Goal: Transaction & Acquisition: Purchase product/service

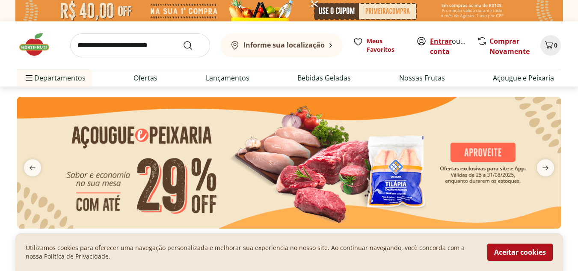
click at [447, 42] on link "Entrar" at bounding box center [441, 40] width 22 height 9
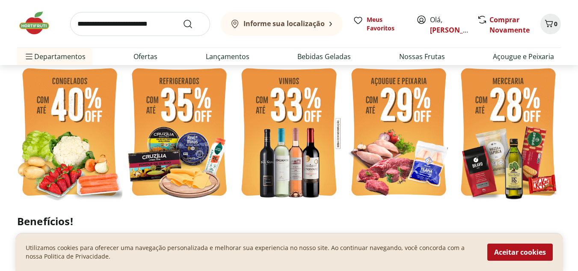
scroll to position [227, 0]
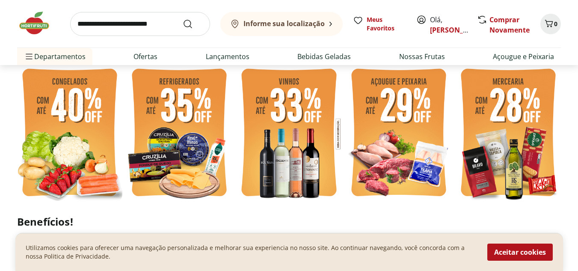
click at [391, 113] on img at bounding box center [398, 133] width 105 height 141
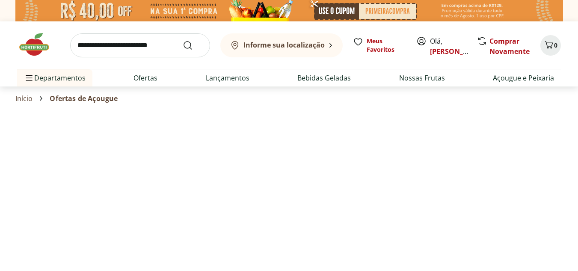
select select "**********"
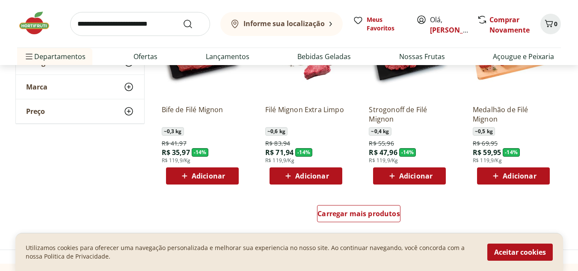
scroll to position [556, 0]
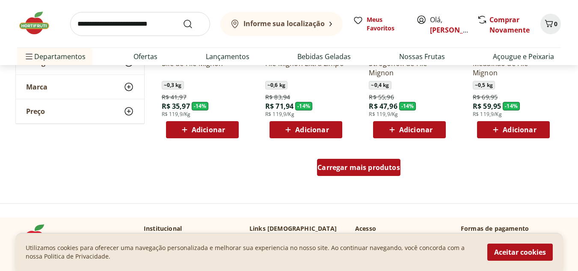
click at [343, 166] on span "Carregar mais produtos" at bounding box center [358, 167] width 83 height 7
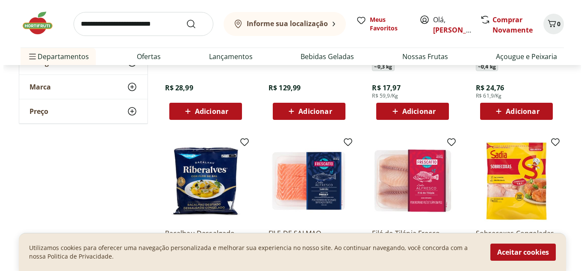
scroll to position [945, 0]
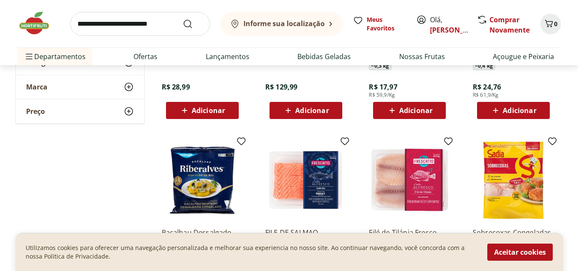
click at [517, 113] on span "Adicionar" at bounding box center [519, 110] width 33 height 7
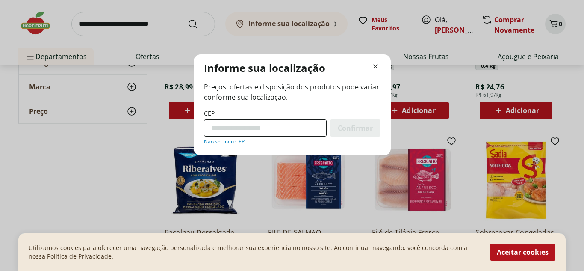
click at [257, 132] on input "CEP" at bounding box center [265, 127] width 123 height 17
type input "*********"
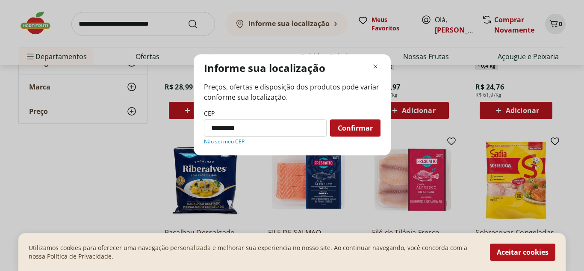
click at [358, 121] on div "Confirmar" at bounding box center [355, 127] width 50 height 17
click at [358, 128] on span "Confirmar" at bounding box center [355, 128] width 35 height 7
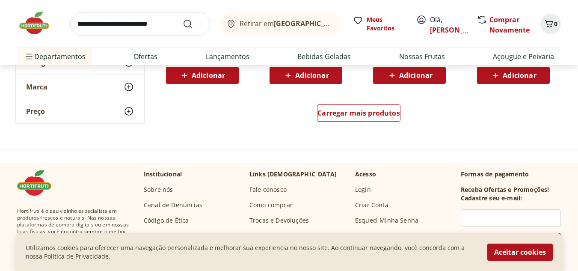
scroll to position [1164, 0]
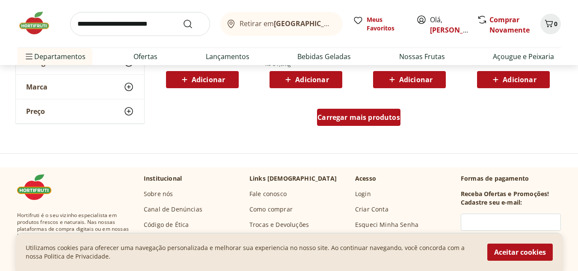
click at [379, 116] on span "Carregar mais produtos" at bounding box center [358, 117] width 83 height 7
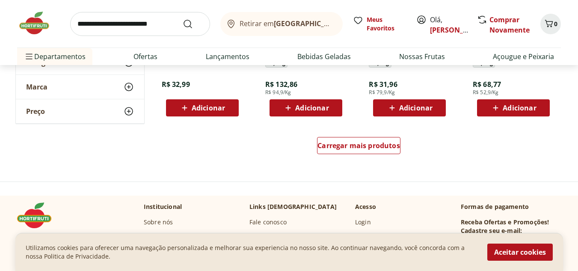
scroll to position [1709, 0]
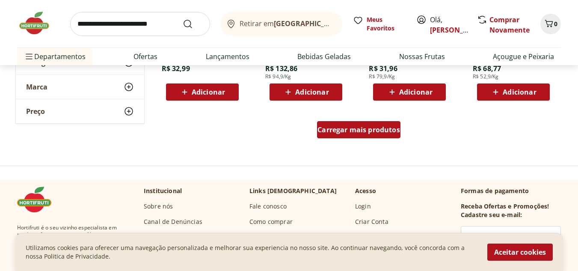
click at [375, 133] on span "Carregar mais produtos" at bounding box center [358, 129] width 83 height 7
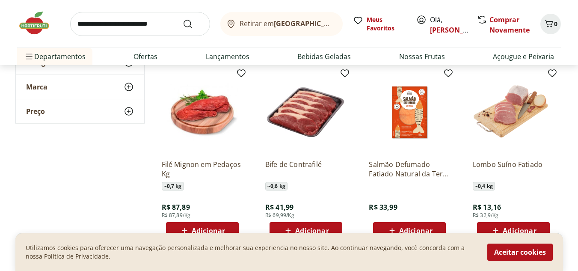
scroll to position [2128, 0]
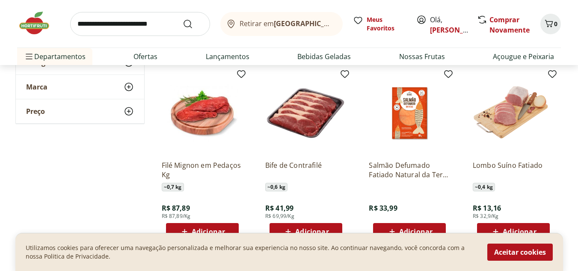
click at [413, 120] on img at bounding box center [409, 112] width 81 height 81
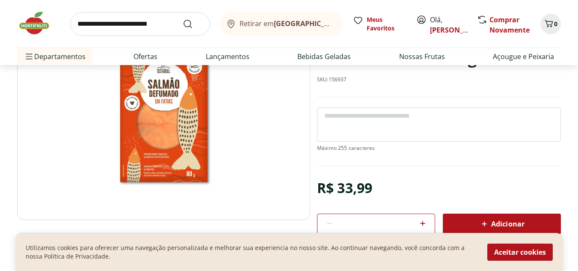
scroll to position [98, 0]
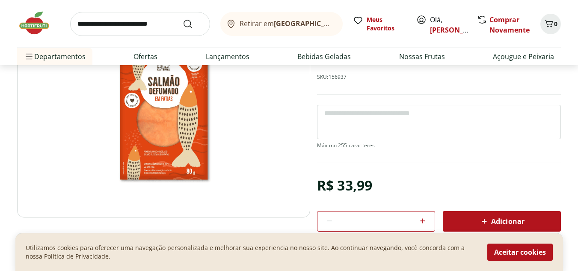
select select "**********"
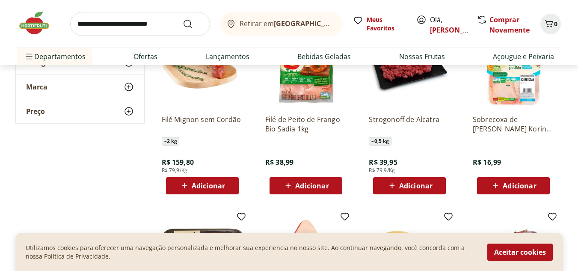
scroll to position [1416, 0]
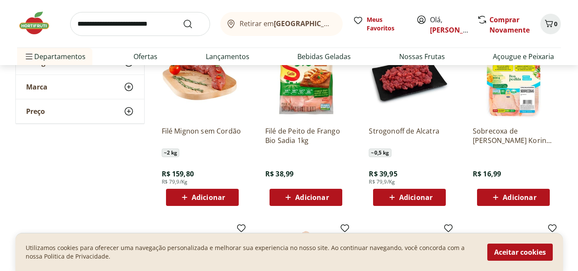
click at [543, 195] on button "Adicionar" at bounding box center [513, 197] width 73 height 17
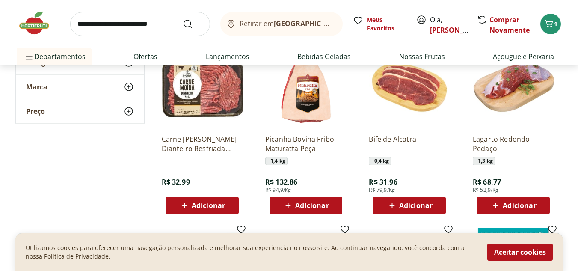
scroll to position [1597, 0]
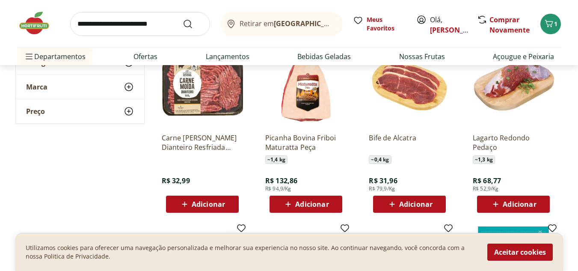
click at [212, 198] on div "Adicionar" at bounding box center [202, 203] width 59 height 15
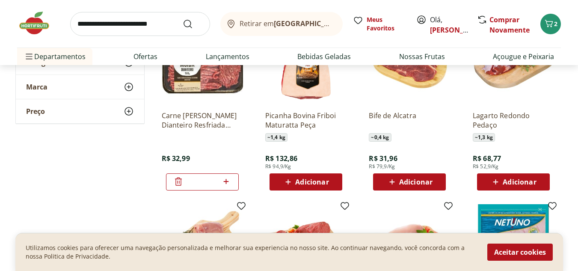
scroll to position [1621, 0]
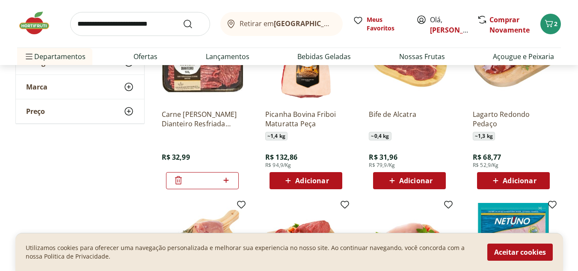
click at [397, 182] on icon at bounding box center [392, 180] width 11 height 10
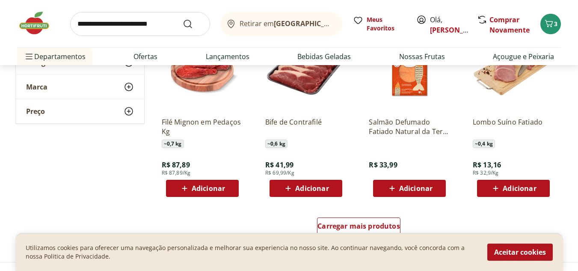
scroll to position [2171, 0]
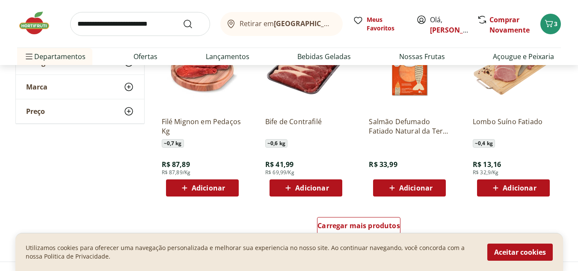
click at [409, 182] on div "Adicionar" at bounding box center [409, 187] width 59 height 15
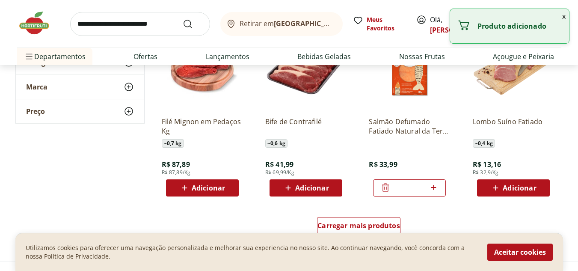
click at [114, 27] on input "search" at bounding box center [140, 24] width 140 height 24
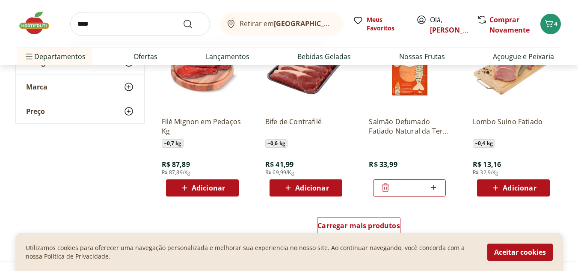
type input "****"
click at [183, 19] on button "Submit Search" at bounding box center [193, 24] width 21 height 10
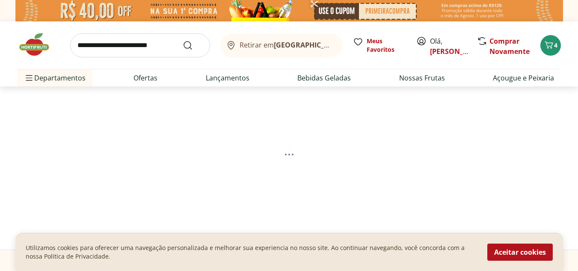
select select "**********"
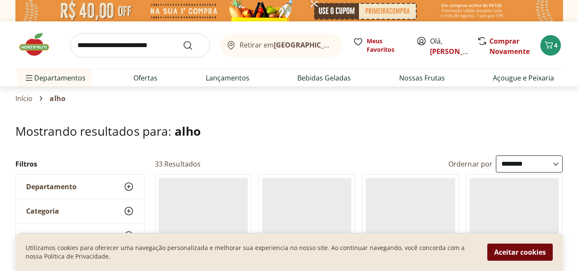
click at [504, 250] on button "Aceitar cookies" at bounding box center [519, 251] width 65 height 17
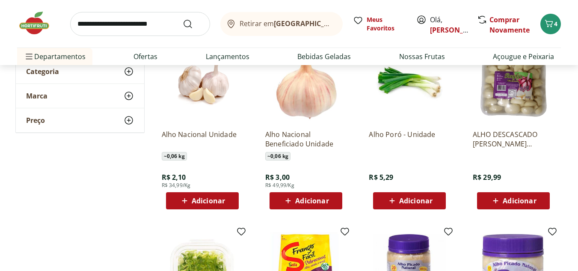
scroll to position [140, 0]
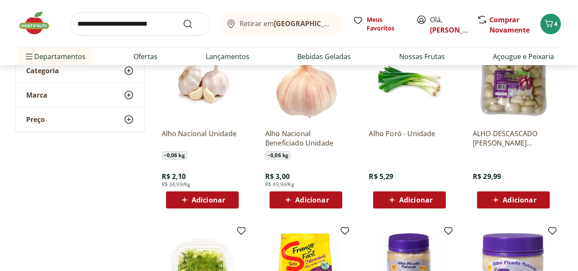
click at [293, 197] on icon at bounding box center [288, 200] width 11 height 10
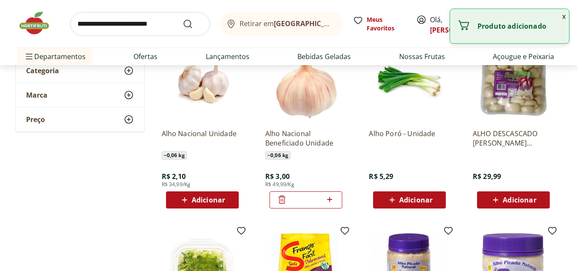
click at [327, 201] on icon at bounding box center [329, 199] width 11 height 10
type input "*"
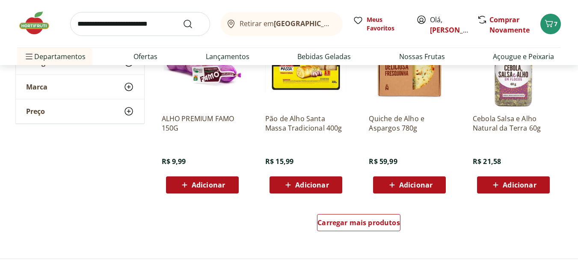
scroll to position [532, 0]
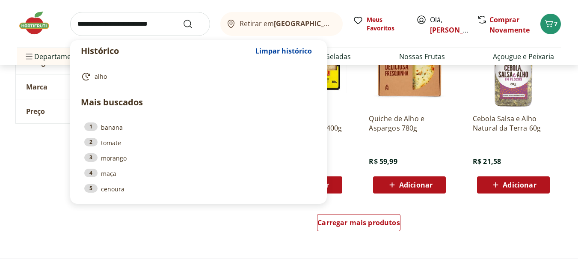
click at [167, 21] on input "search" at bounding box center [140, 24] width 140 height 24
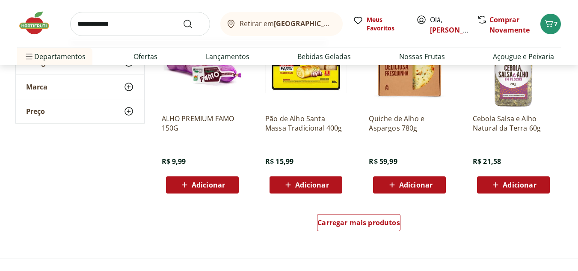
type input "**********"
click at [183, 19] on button "Submit Search" at bounding box center [193, 24] width 21 height 10
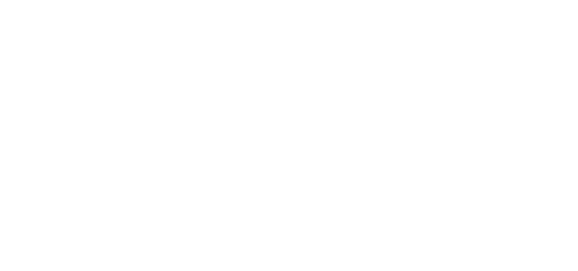
select select "**********"
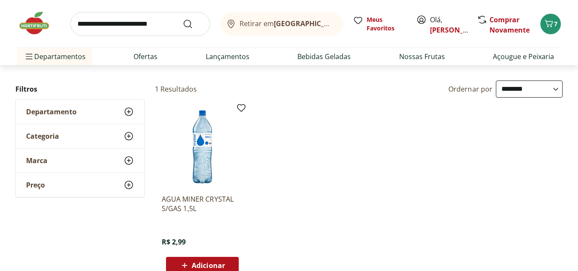
scroll to position [75, 0]
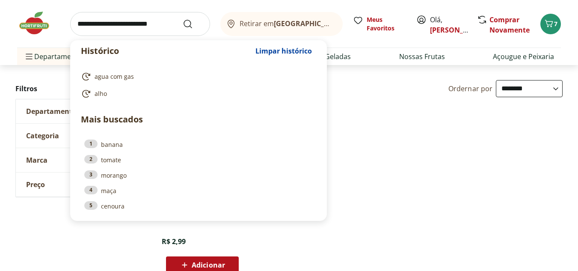
click at [136, 32] on input "search" at bounding box center [140, 24] width 140 height 24
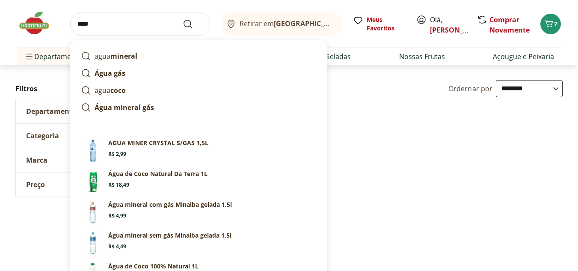
type input "****"
click at [183, 19] on button "Submit Search" at bounding box center [193, 24] width 21 height 10
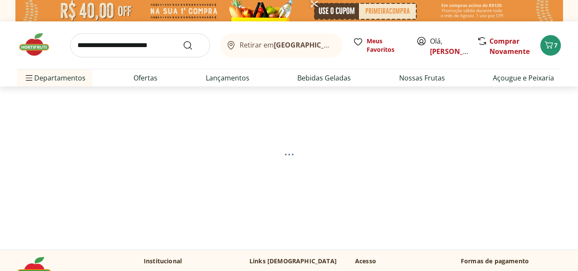
select select "**********"
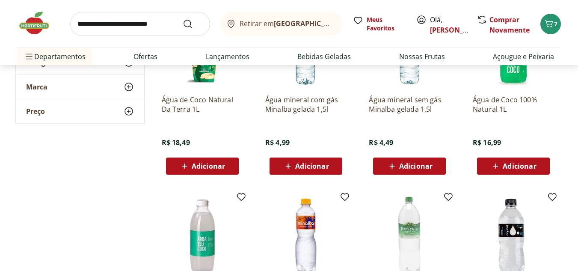
scroll to position [172, 0]
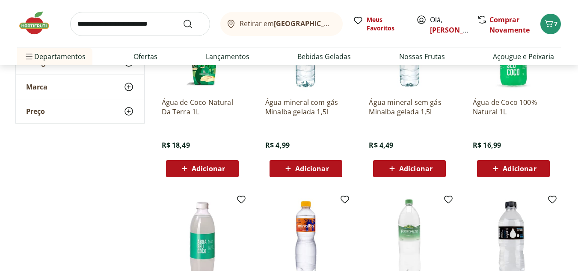
click at [313, 172] on span "Adicionar" at bounding box center [311, 168] width 33 height 7
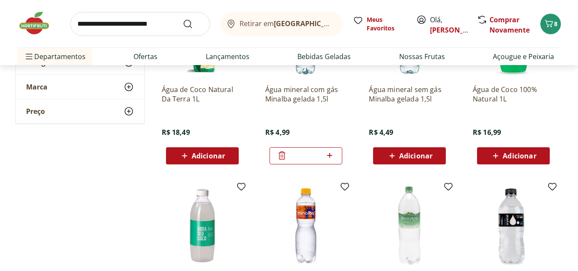
scroll to position [184, 0]
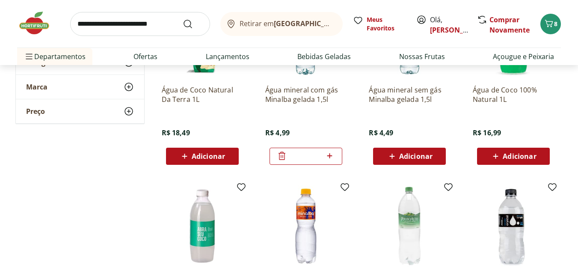
click at [332, 153] on icon at bounding box center [329, 156] width 11 height 10
type input "*"
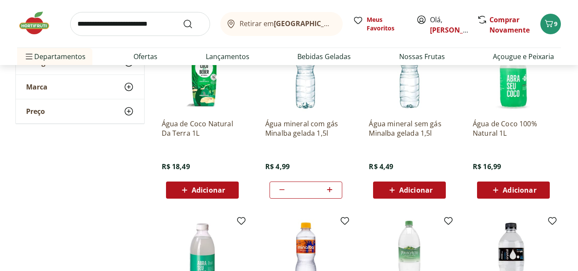
scroll to position [0, 0]
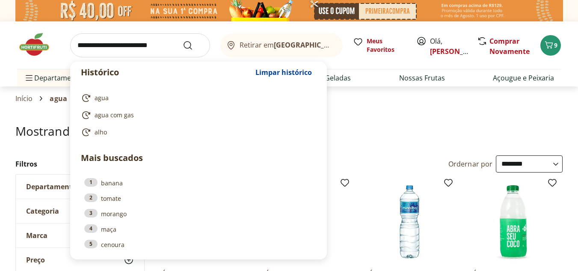
click at [139, 47] on input "search" at bounding box center [140, 45] width 140 height 24
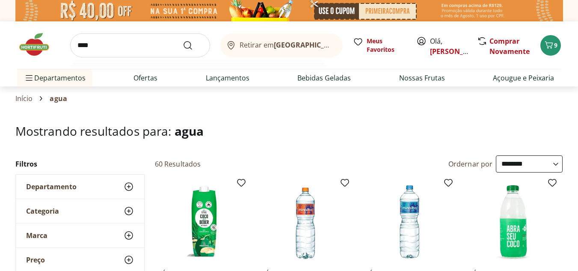
type input "****"
click at [183, 40] on button "Submit Search" at bounding box center [193, 45] width 21 height 10
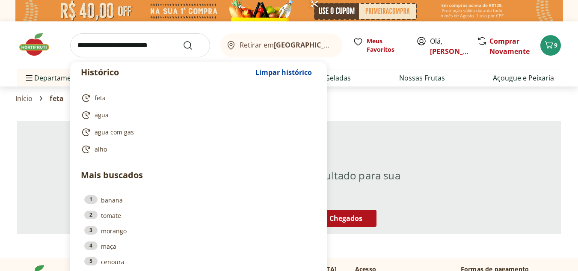
click at [157, 50] on input "search" at bounding box center [140, 45] width 140 height 24
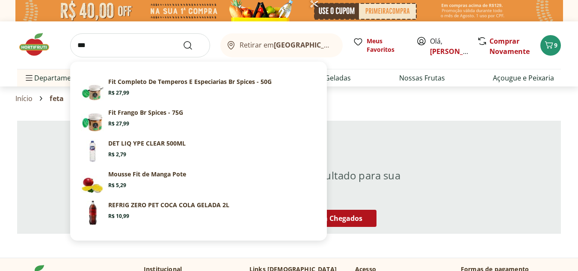
type input "****"
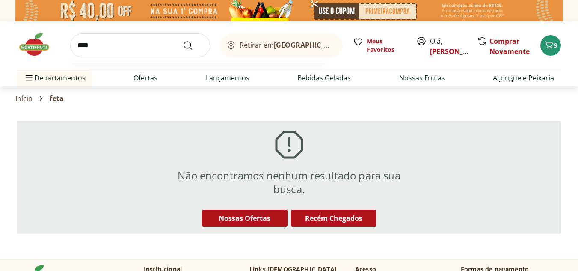
click button "Submit Search" at bounding box center [193, 45] width 21 height 10
click at [434, 75] on link "Nossas Frutas" at bounding box center [422, 78] width 46 height 10
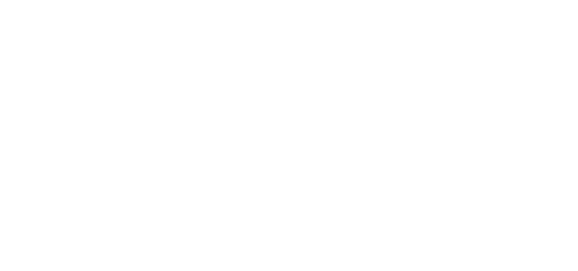
select select "**********"
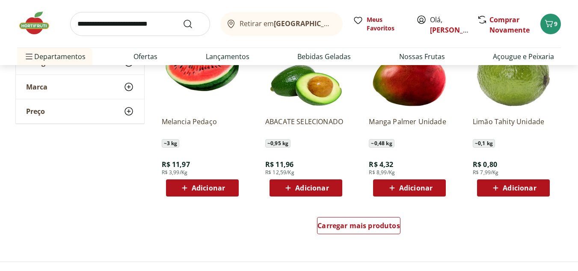
scroll to position [498, 0]
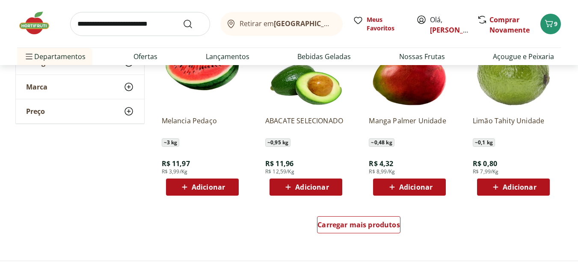
click at [427, 184] on span "Adicionar" at bounding box center [415, 187] width 33 height 7
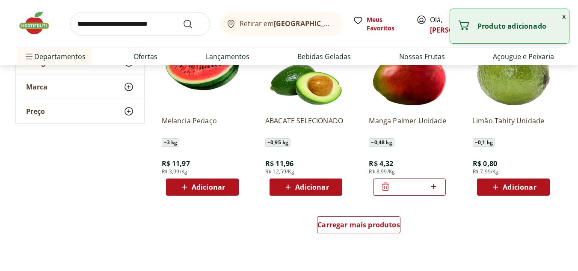
click at [435, 185] on icon at bounding box center [433, 186] width 11 height 10
type input "*"
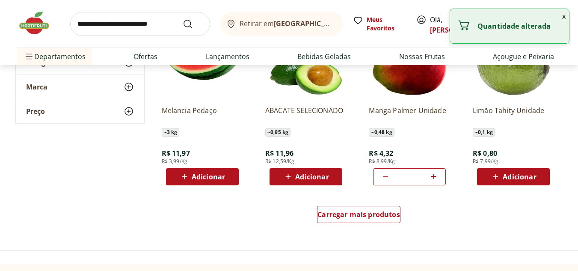
click at [497, 177] on icon at bounding box center [495, 176] width 5 height 5
click at [497, 177] on input "*" at bounding box center [514, 176] width 38 height 9
click at [536, 178] on icon at bounding box center [537, 176] width 11 height 10
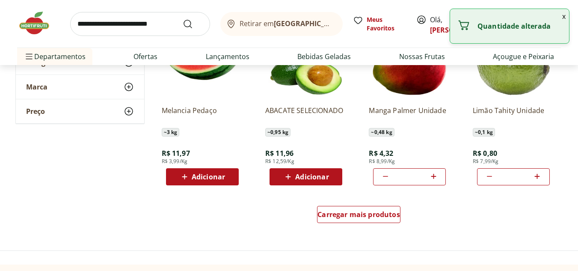
type input "*"
click at [388, 213] on span "Carregar mais produtos" at bounding box center [358, 214] width 83 height 7
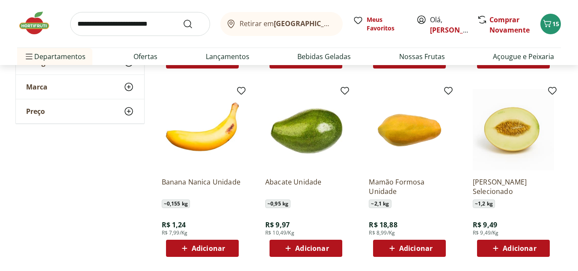
scroll to position [807, 0]
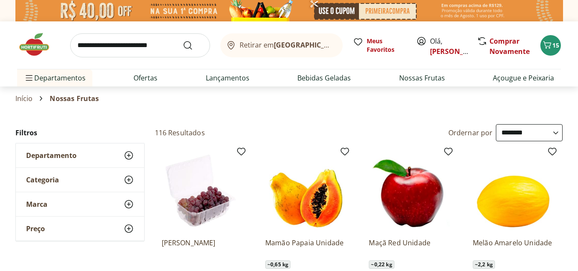
select select "**********"
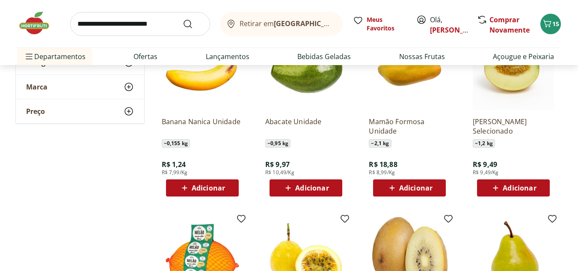
scroll to position [868, 0]
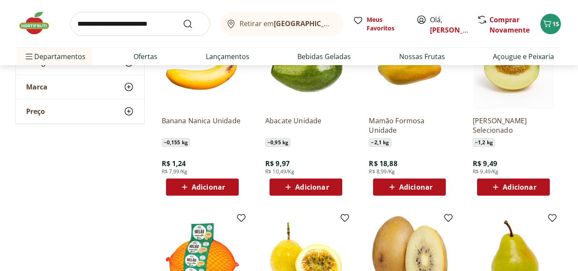
click at [518, 184] on span "Adicionar" at bounding box center [519, 187] width 33 height 7
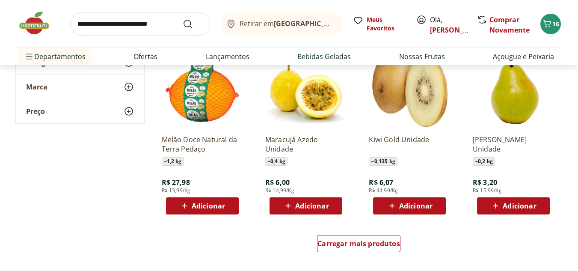
scroll to position [1039, 0]
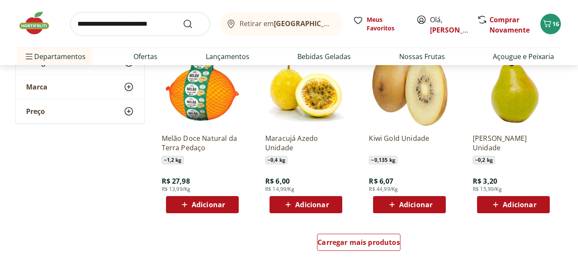
click at [326, 201] on span "Adicionar" at bounding box center [311, 204] width 33 height 7
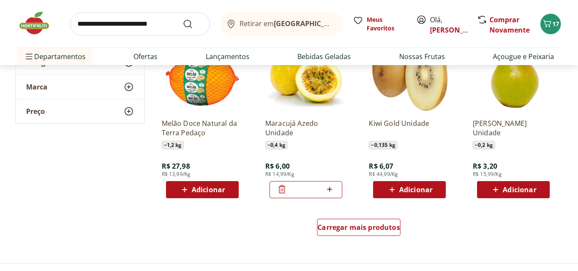
scroll to position [1054, 0]
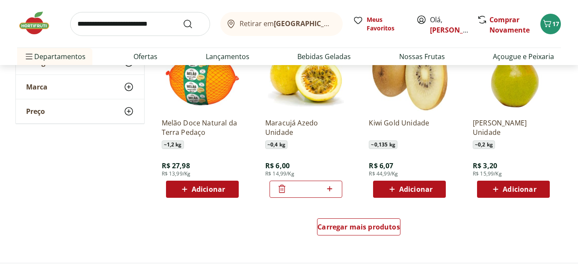
click at [509, 181] on div "Adicionar" at bounding box center [513, 188] width 59 height 15
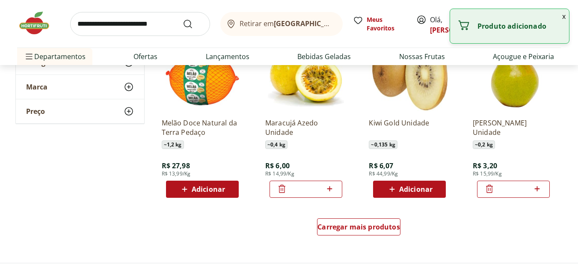
click at [538, 185] on icon at bounding box center [537, 189] width 11 height 10
type input "*"
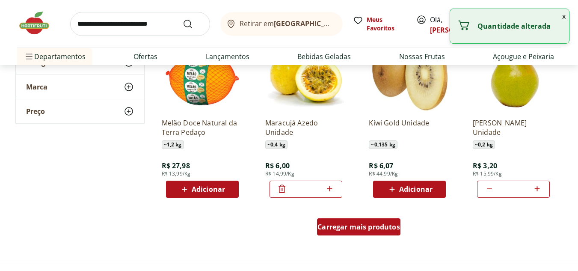
click at [351, 226] on span "Carregar mais produtos" at bounding box center [358, 226] width 83 height 7
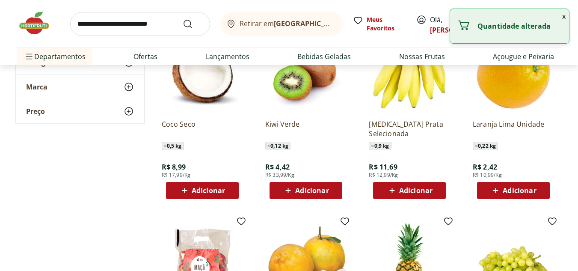
scroll to position [1235, 0]
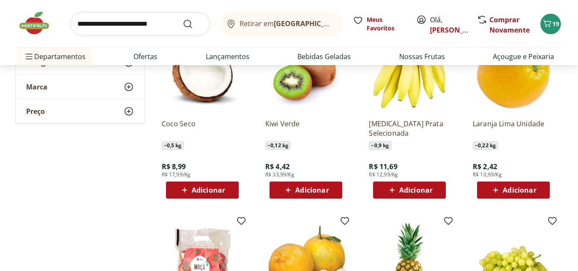
click at [284, 185] on icon at bounding box center [288, 190] width 11 height 10
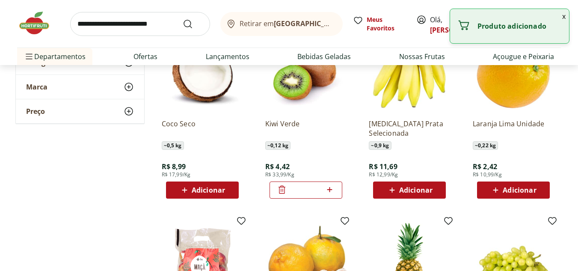
click at [330, 188] on icon at bounding box center [329, 189] width 5 height 5
type input "*"
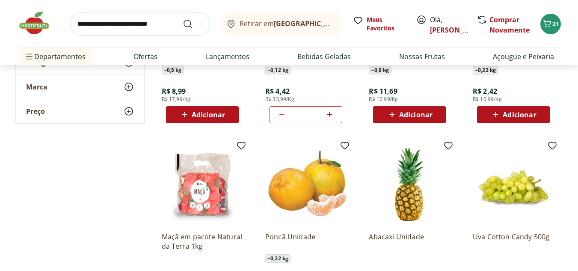
scroll to position [1310, 0]
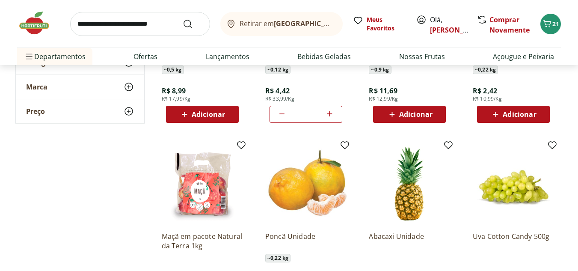
click at [408, 115] on span "Adicionar" at bounding box center [415, 114] width 33 height 7
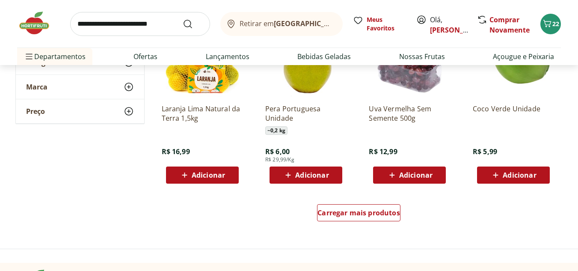
scroll to position [1629, 0]
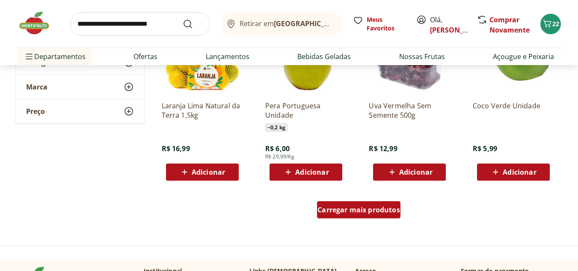
click at [379, 209] on span "Carregar mais produtos" at bounding box center [358, 209] width 83 height 7
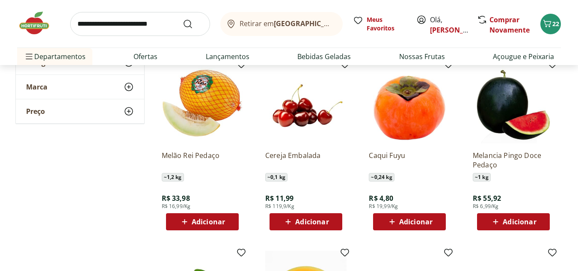
scroll to position [1950, 0]
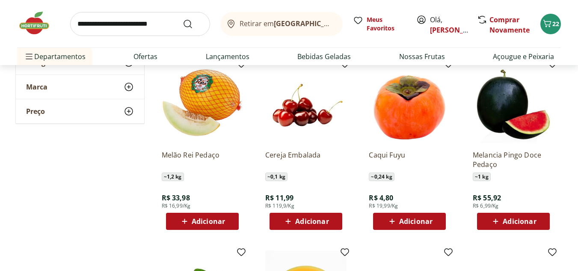
click at [316, 220] on span "Adicionar" at bounding box center [311, 221] width 33 height 7
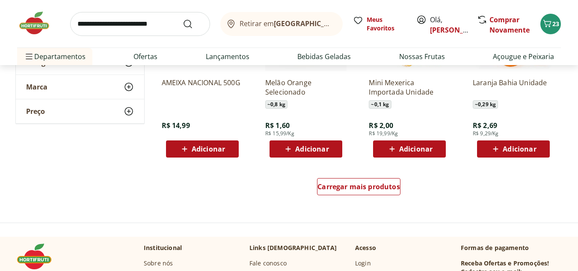
scroll to position [2211, 0]
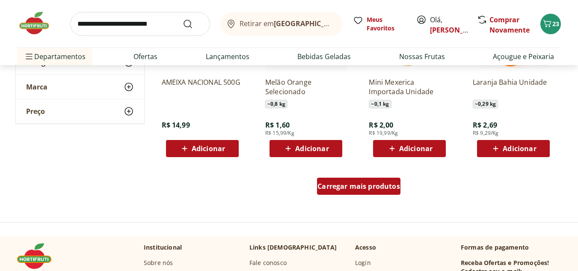
click at [391, 187] on span "Carregar mais produtos" at bounding box center [358, 186] width 83 height 7
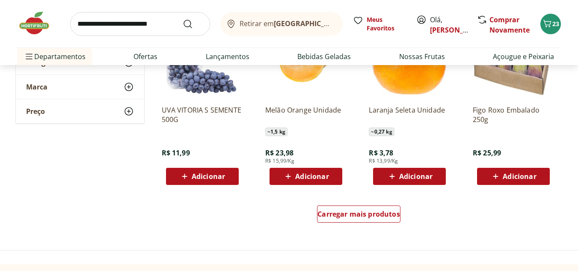
scroll to position [2757, 0]
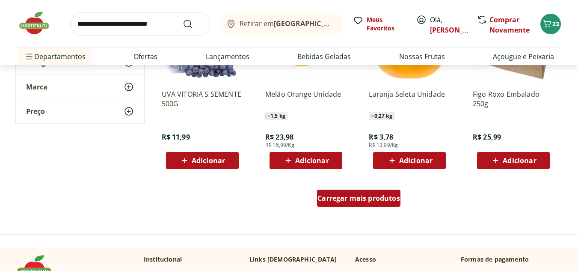
click at [393, 208] on link "Carregar mais produtos" at bounding box center [358, 200] width 83 height 21
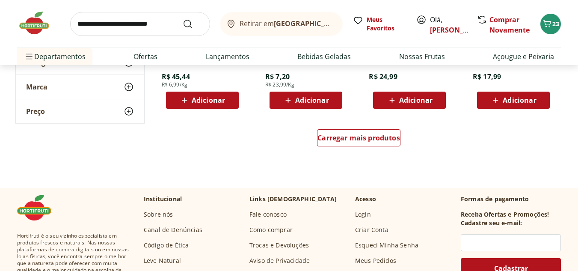
scroll to position [3376, 0]
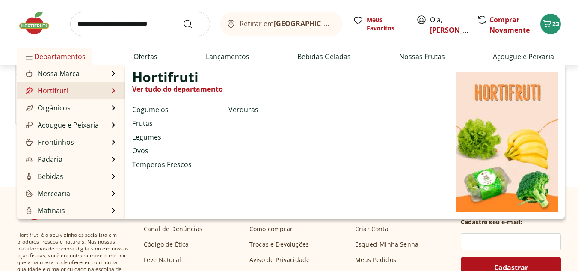
click at [139, 147] on link "Ovos" at bounding box center [140, 150] width 16 height 10
select select "**********"
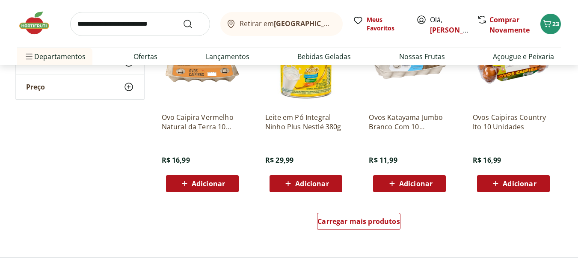
scroll to position [503, 0]
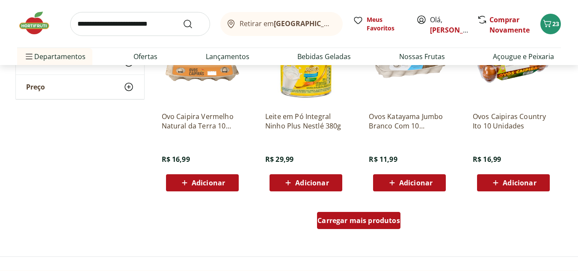
click at [361, 215] on div "Carregar mais produtos" at bounding box center [358, 220] width 83 height 17
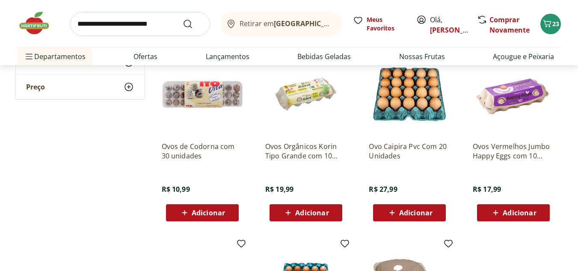
scroll to position [655, 0]
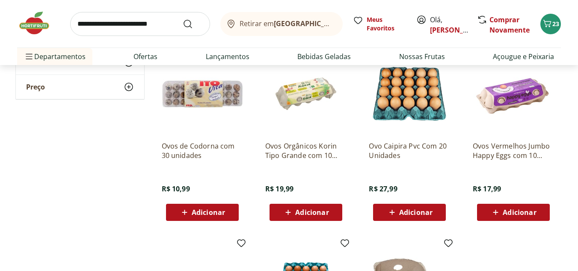
click at [314, 209] on span "Adicionar" at bounding box center [311, 212] width 33 height 7
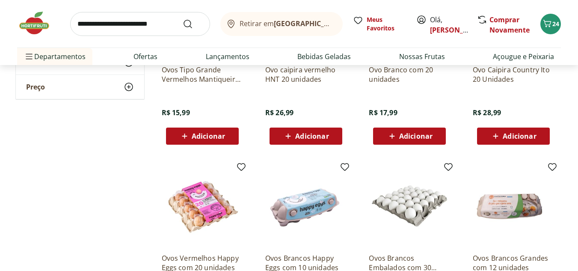
scroll to position [168, 0]
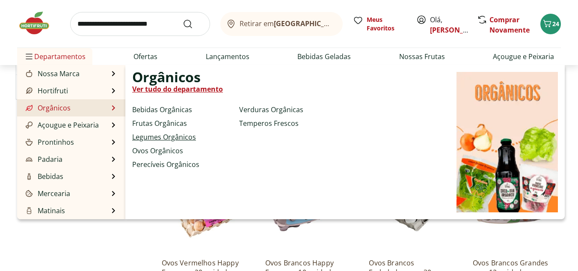
click at [149, 132] on link "Legumes Orgânicos" at bounding box center [164, 137] width 64 height 10
select select "**********"
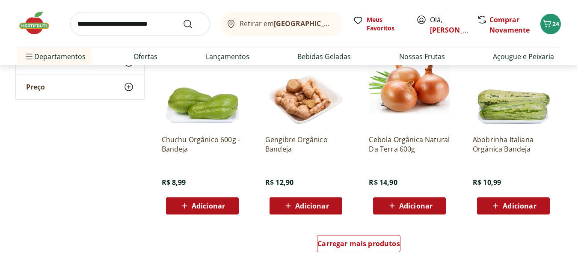
scroll to position [480, 0]
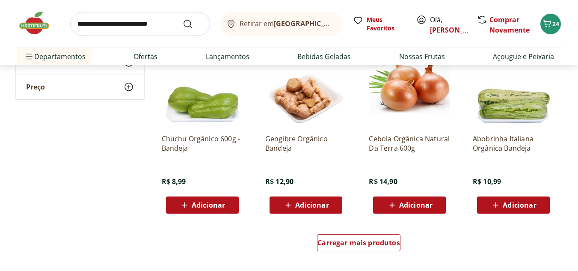
click at [220, 200] on span "Adicionar" at bounding box center [202, 205] width 46 height 10
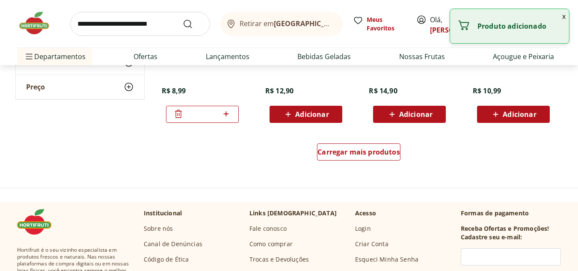
scroll to position [576, 0]
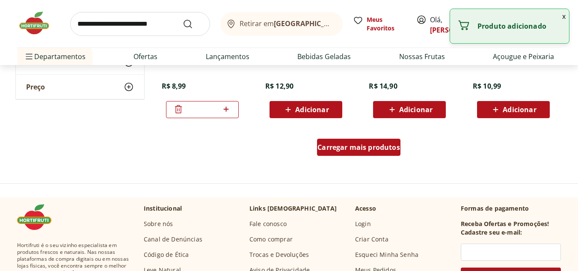
click at [356, 149] on span "Carregar mais produtos" at bounding box center [358, 147] width 83 height 7
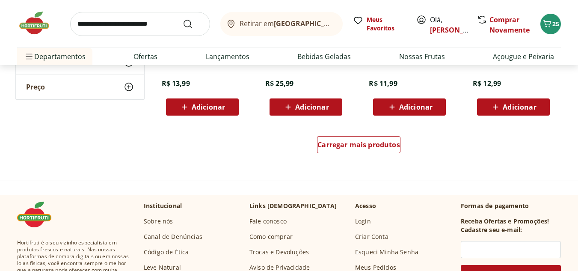
scroll to position [1137, 0]
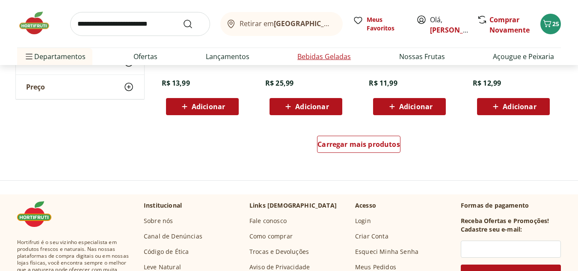
click at [344, 57] on link "Bebidas Geladas" at bounding box center [323, 56] width 53 height 10
select select "**********"
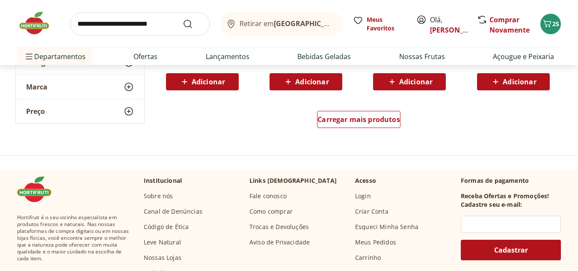
scroll to position [603, 0]
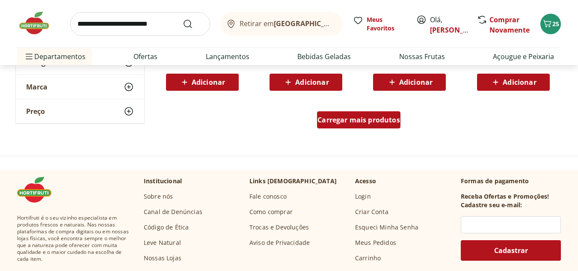
click at [354, 125] on div "Carregar mais produtos" at bounding box center [358, 119] width 83 height 17
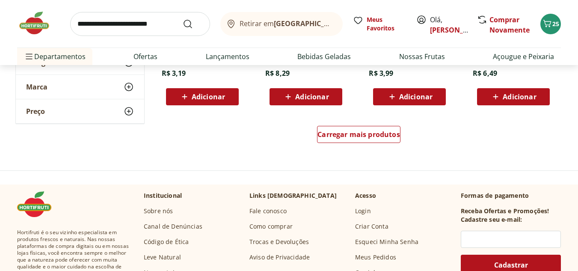
scroll to position [1147, 0]
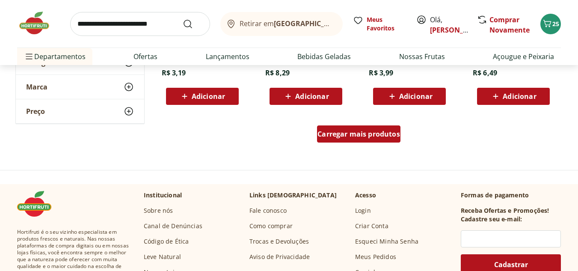
click at [382, 140] on div "Carregar mais produtos" at bounding box center [358, 133] width 83 height 17
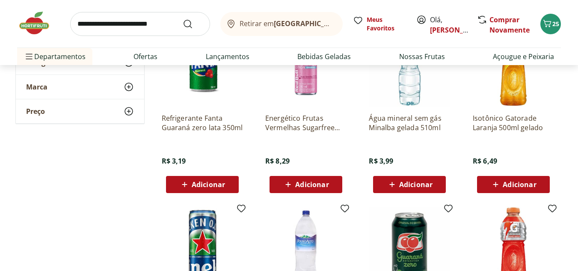
scroll to position [1058, 0]
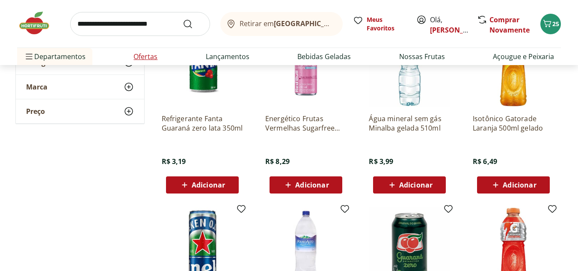
click at [136, 58] on link "Ofertas" at bounding box center [145, 56] width 24 height 10
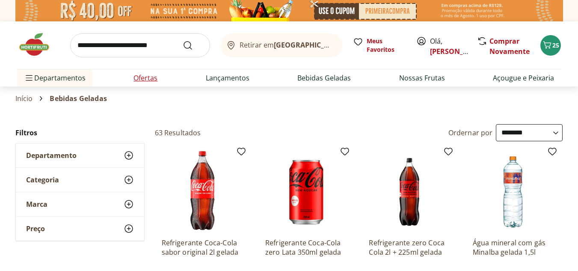
select select "**********"
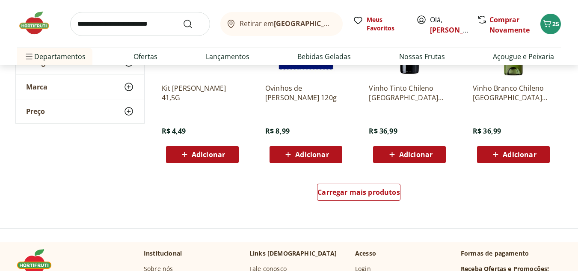
scroll to position [533, 0]
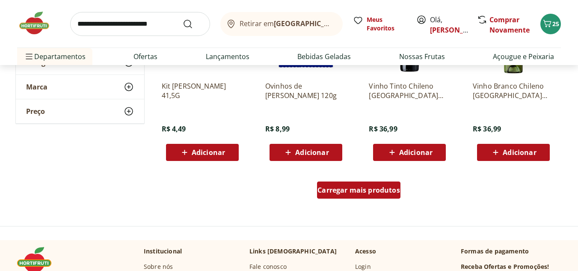
click at [322, 192] on span "Carregar mais produtos" at bounding box center [358, 190] width 83 height 7
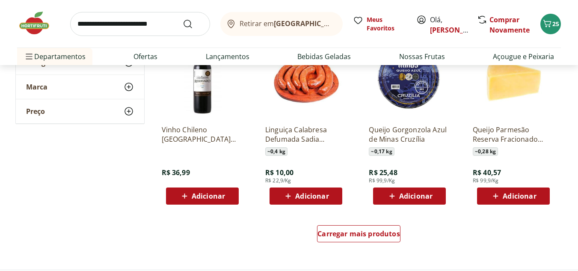
scroll to position [1050, 0]
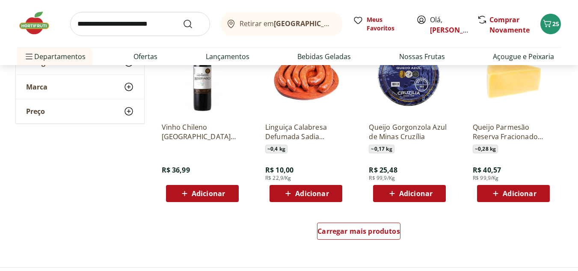
click at [327, 191] on span "Adicionar" at bounding box center [311, 193] width 33 height 7
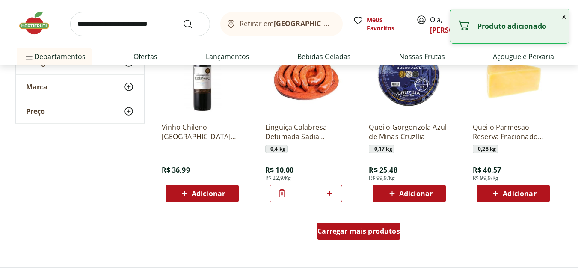
click at [356, 233] on span "Carregar mais produtos" at bounding box center [358, 231] width 83 height 7
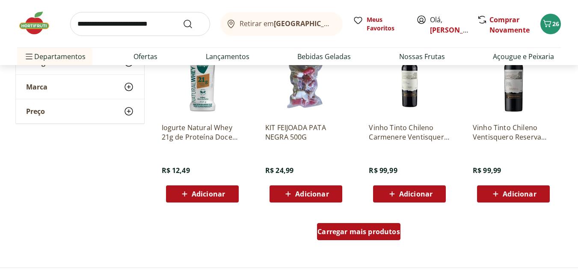
scroll to position [1608, 0]
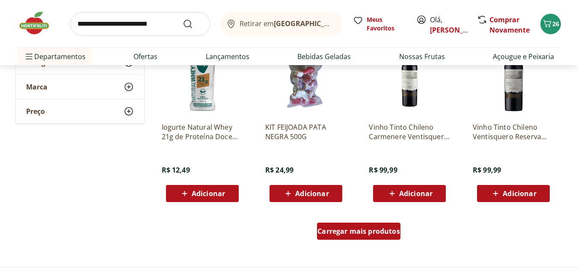
click at [356, 233] on span "Carregar mais produtos" at bounding box center [358, 231] width 83 height 7
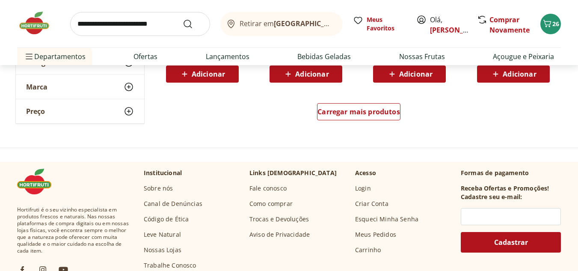
scroll to position [2286, 0]
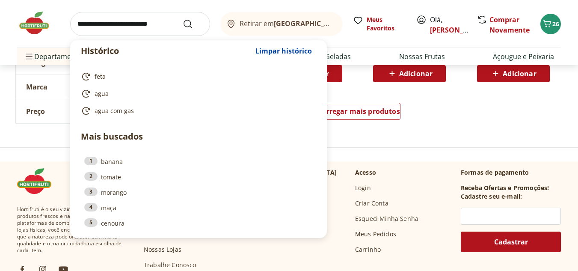
click at [178, 29] on input "search" at bounding box center [140, 24] width 140 height 24
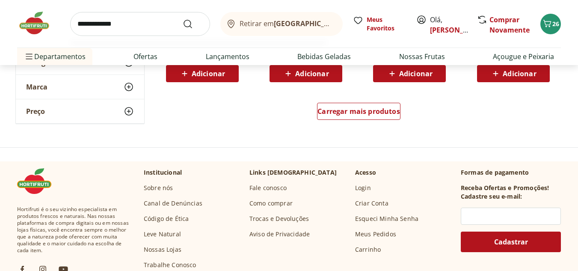
type input "**********"
click at [183, 19] on button "Submit Search" at bounding box center [193, 24] width 21 height 10
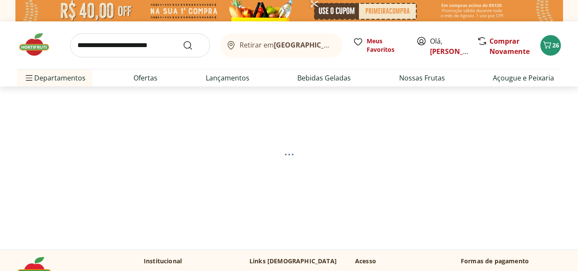
select select "**********"
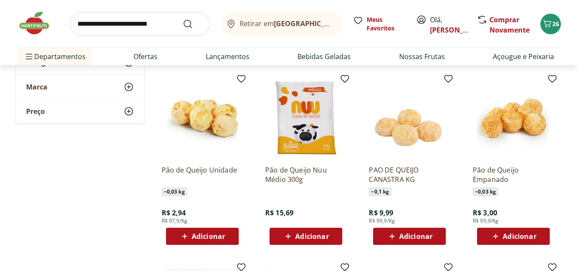
scroll to position [293, 0]
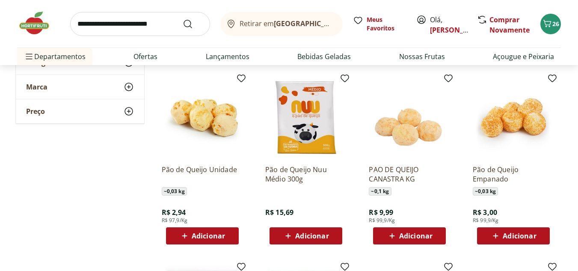
click at [290, 233] on icon at bounding box center [288, 236] width 11 height 10
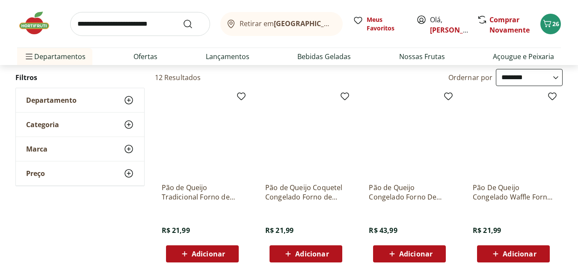
scroll to position [0, 0]
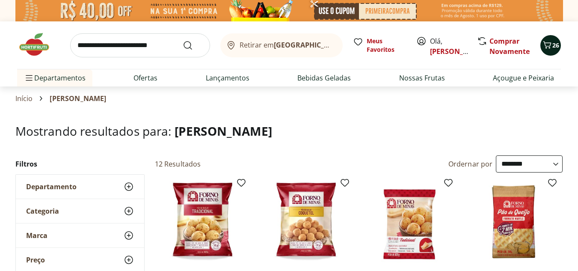
click at [549, 42] on icon "Carrinho" at bounding box center [547, 45] width 10 height 10
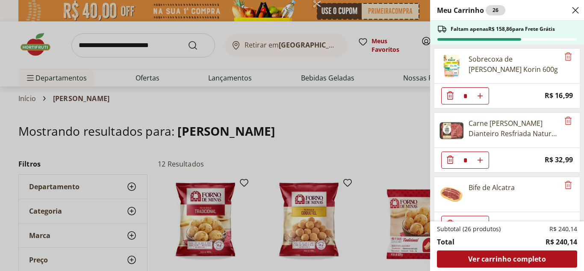
click at [75, 75] on div "Meu Carrinho 26 Faltam apenas R$ 158,86 para Frete Grátis Sobrecoxa de Frango C…" at bounding box center [292, 135] width 584 height 271
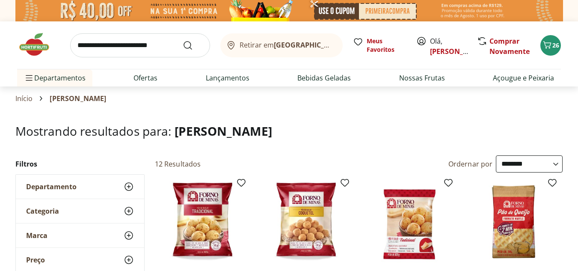
click at [75, 75] on span "Departamentos" at bounding box center [55, 78] width 62 height 21
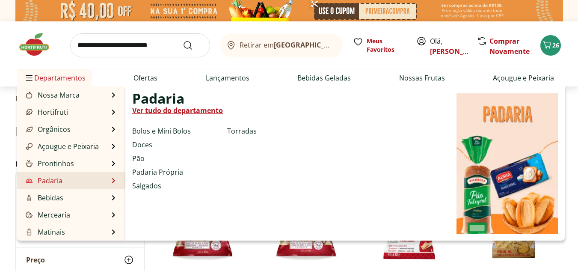
click at [54, 184] on link "Padaria" at bounding box center [43, 180] width 39 height 10
select select "**********"
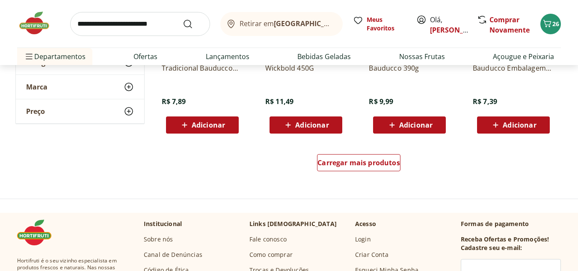
scroll to position [561, 0]
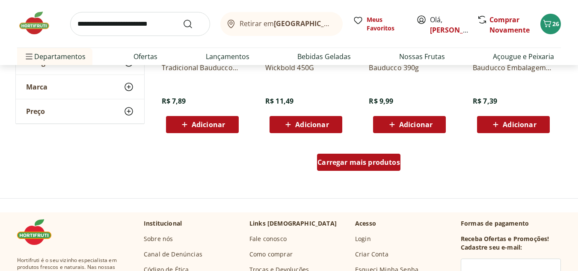
click at [329, 161] on span "Carregar mais produtos" at bounding box center [358, 162] width 83 height 7
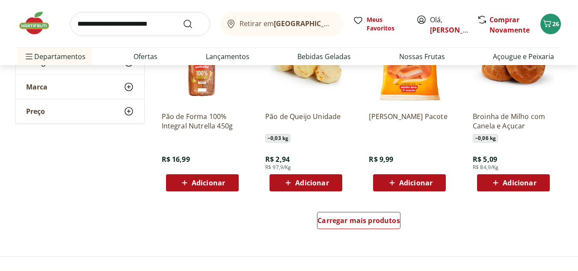
scroll to position [1061, 0]
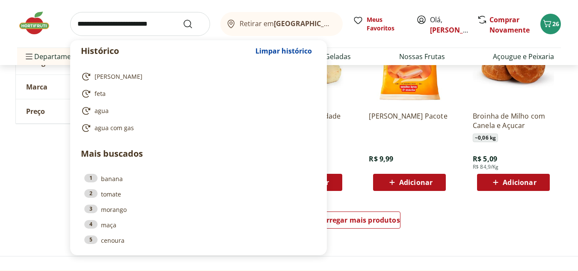
click at [137, 26] on input "search" at bounding box center [140, 24] width 140 height 24
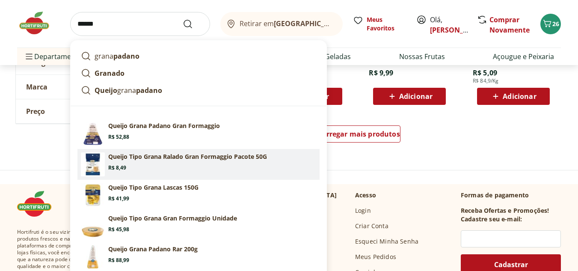
scroll to position [1148, 0]
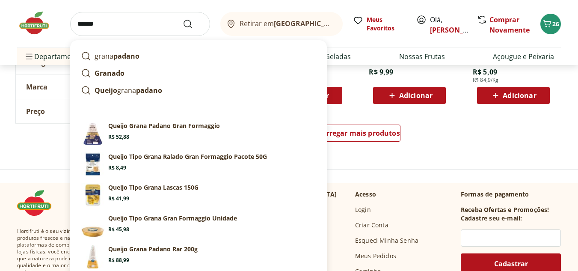
click at [158, 24] on input "*****" at bounding box center [140, 24] width 140 height 24
type input "*"
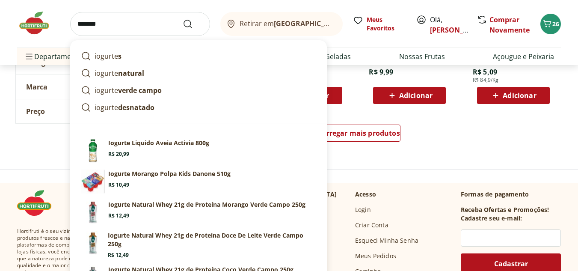
type input "*******"
click at [183, 19] on button "Submit Search" at bounding box center [193, 24] width 21 height 10
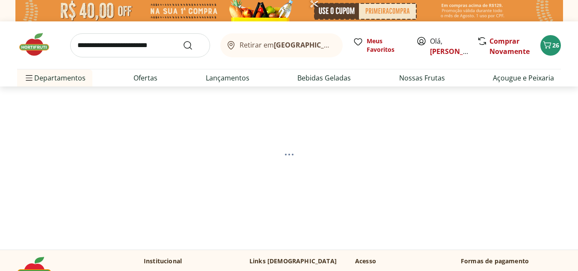
select select "**********"
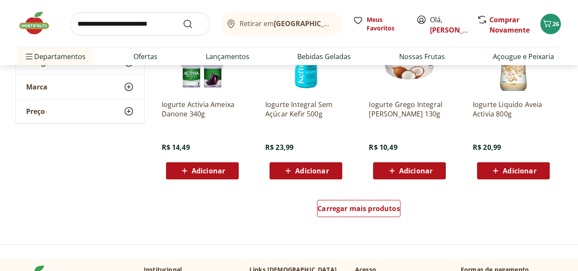
scroll to position [546, 0]
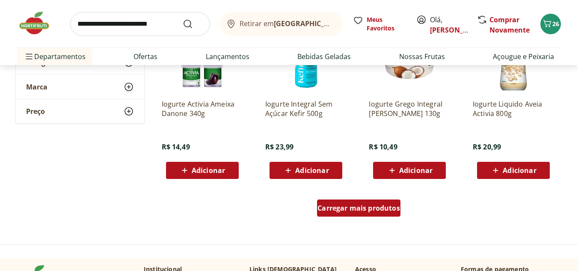
click at [361, 218] on link "Carregar mais produtos" at bounding box center [358, 209] width 83 height 21
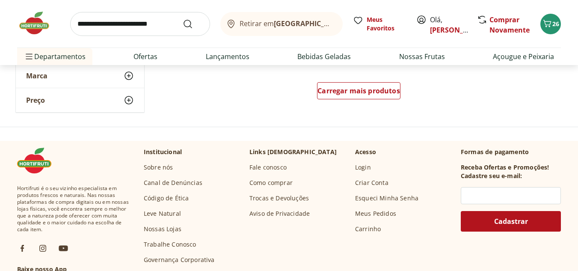
scroll to position [1222, 0]
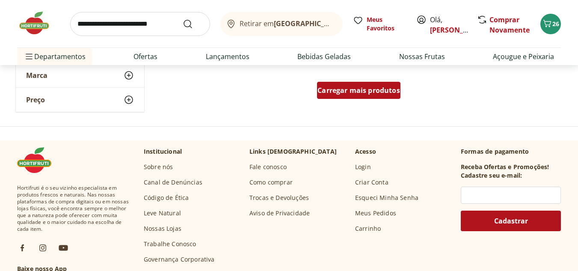
click at [396, 98] on div "Carregar mais produtos" at bounding box center [358, 90] width 83 height 17
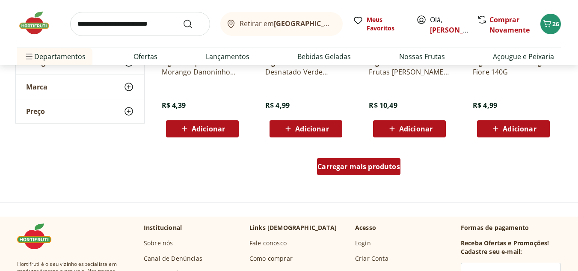
scroll to position [1703, 0]
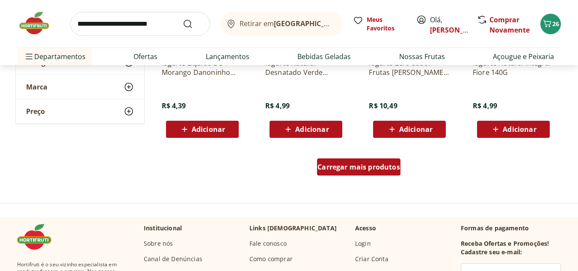
click at [371, 161] on div "Carregar mais produtos" at bounding box center [358, 166] width 83 height 17
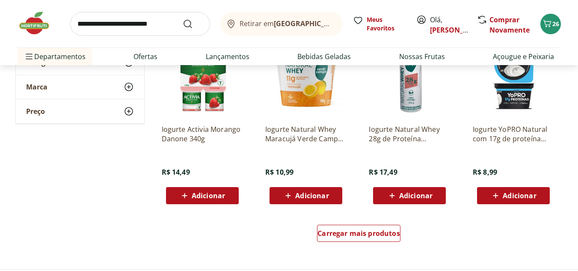
scroll to position [2195, 0]
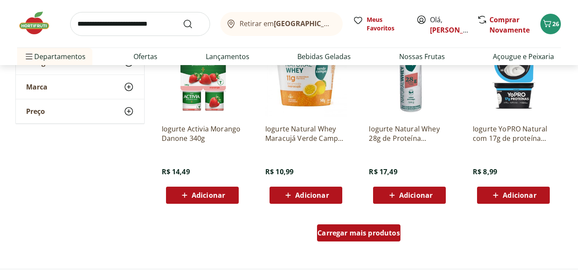
click at [374, 229] on span "Carregar mais produtos" at bounding box center [358, 232] width 83 height 7
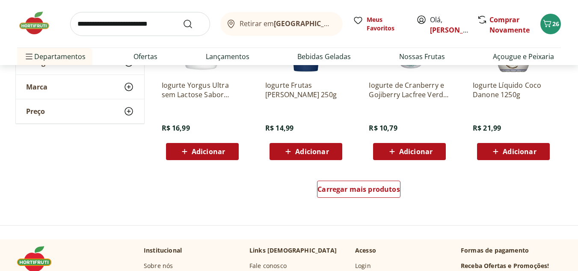
scroll to position [2797, 0]
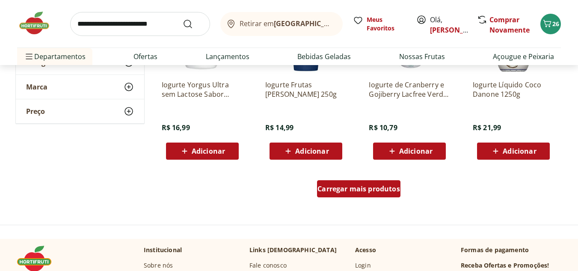
click at [397, 181] on div "Carregar mais produtos" at bounding box center [358, 188] width 83 height 17
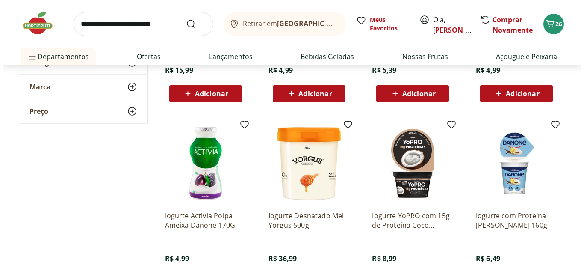
scroll to position [3037, 0]
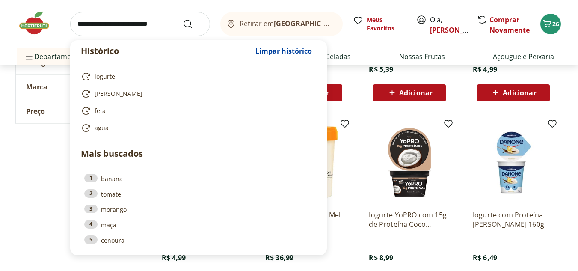
click at [136, 16] on input "search" at bounding box center [140, 24] width 140 height 24
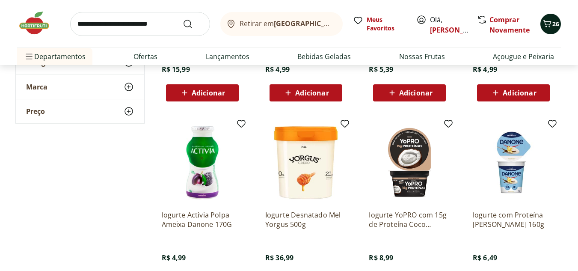
click at [552, 24] on icon "Carrinho" at bounding box center [547, 23] width 10 height 10
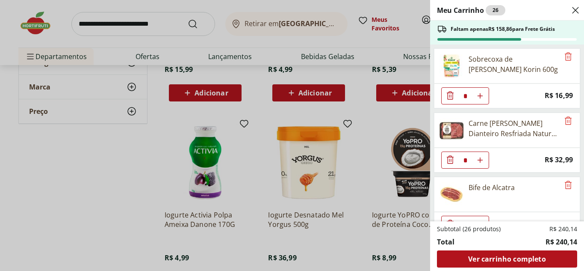
scroll to position [59, 0]
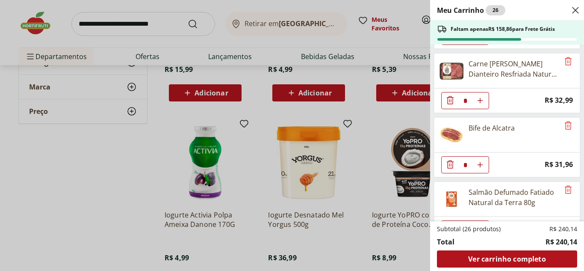
click at [170, 24] on div "Meu Carrinho 26 Faltam apenas R$ 158,86 para Frete Grátis Sobrecoxa de Frango C…" at bounding box center [292, 135] width 584 height 271
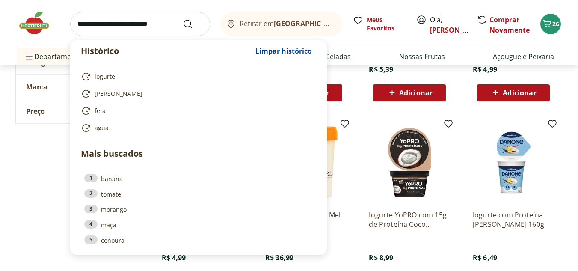
click at [160, 24] on input "search" at bounding box center [140, 24] width 140 height 24
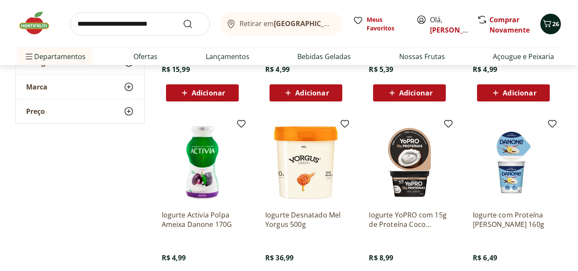
click at [548, 24] on icon "Carrinho" at bounding box center [547, 23] width 10 height 10
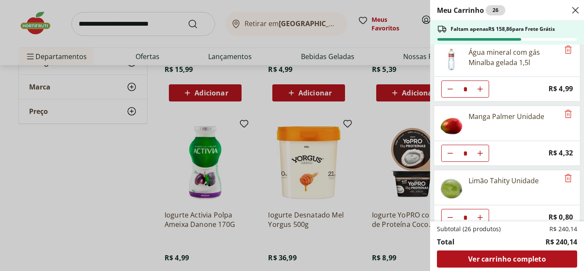
scroll to position [338, 0]
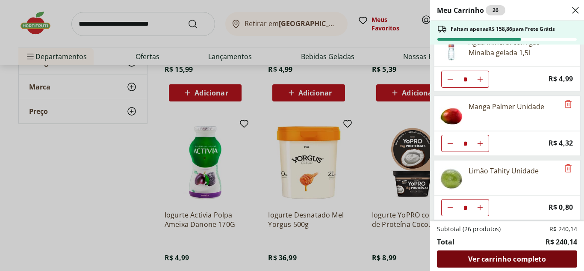
click at [533, 259] on span "Ver carrinho completo" at bounding box center [506, 258] width 77 height 7
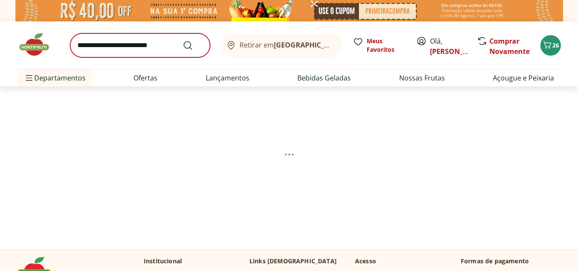
select select "**********"
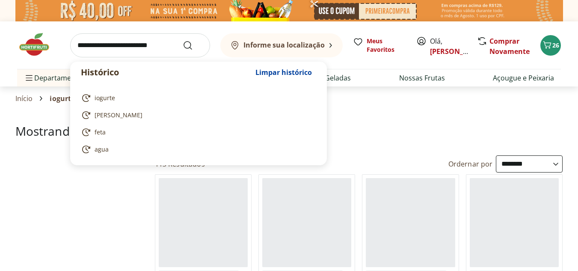
click at [153, 44] on input "search" at bounding box center [140, 45] width 140 height 24
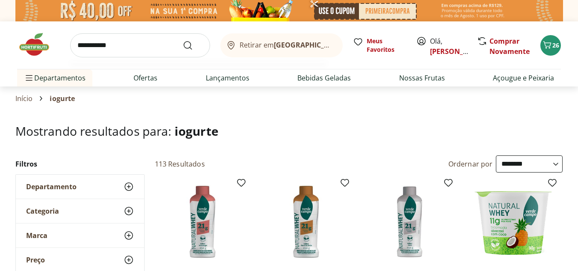
type input "**********"
click at [183, 40] on button "Submit Search" at bounding box center [193, 45] width 21 height 10
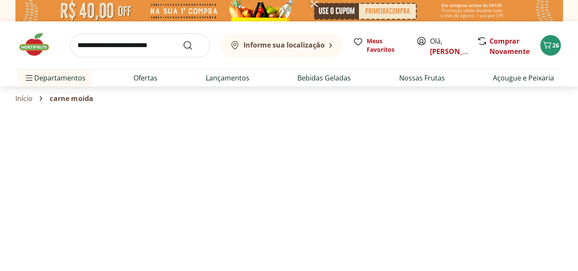
select select "**********"
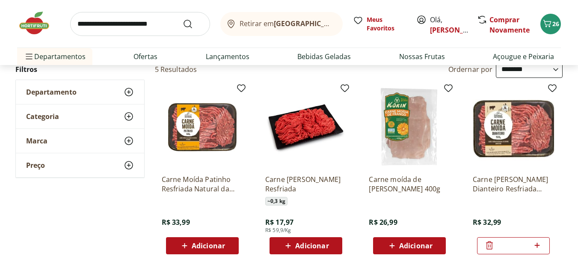
scroll to position [95, 0]
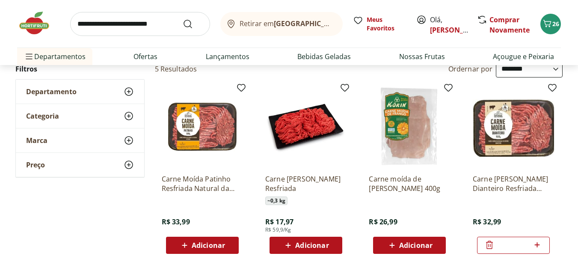
click at [203, 245] on span "Adicionar" at bounding box center [208, 245] width 33 height 7
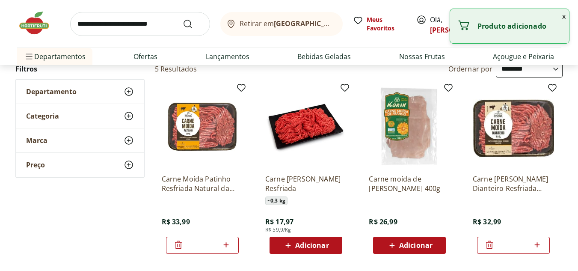
click at [224, 246] on icon at bounding box center [226, 245] width 11 height 10
type input "*"
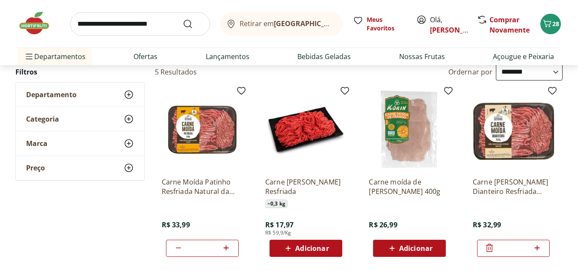
scroll to position [92, 0]
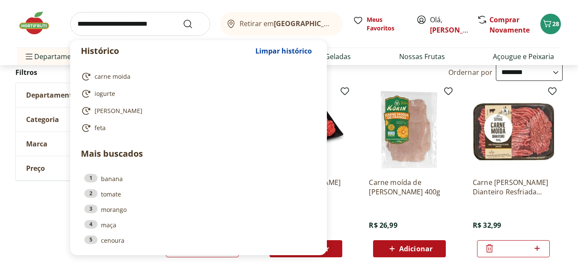
click at [158, 27] on input "search" at bounding box center [140, 24] width 140 height 24
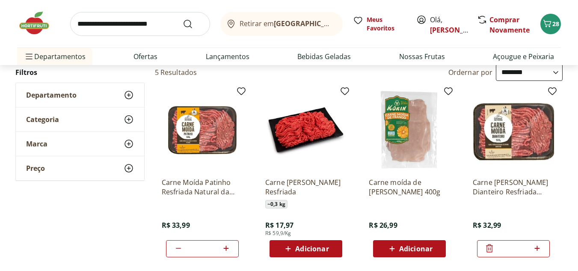
click at [409, 247] on span "Adicionar" at bounding box center [415, 248] width 33 height 7
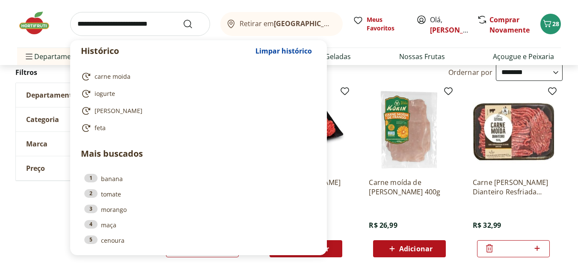
click at [126, 24] on input "search" at bounding box center [140, 24] width 140 height 24
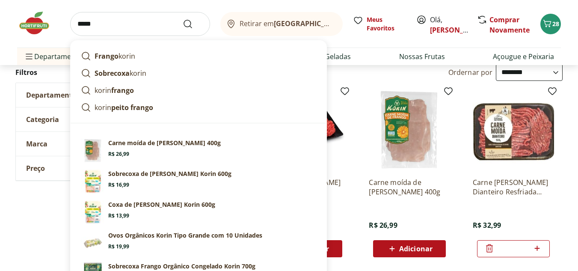
type input "*****"
click at [183, 19] on button "Submit Search" at bounding box center [193, 24] width 21 height 10
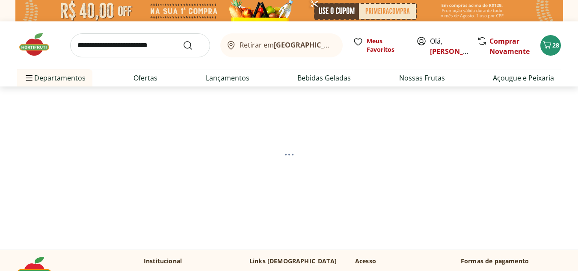
select select "**********"
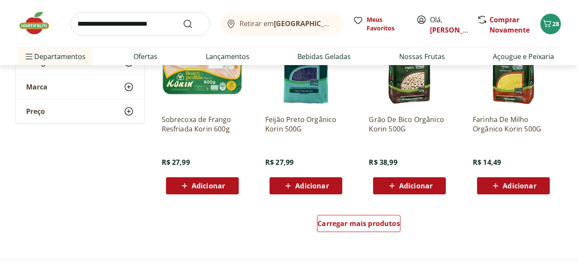
scroll to position [532, 0]
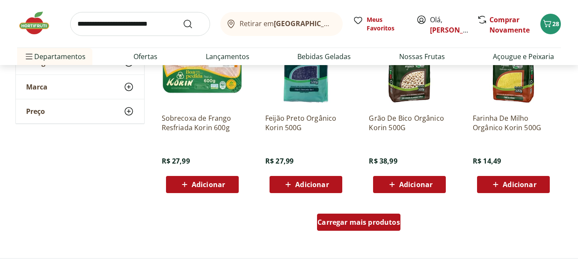
click at [356, 219] on span "Carregar mais produtos" at bounding box center [358, 222] width 83 height 7
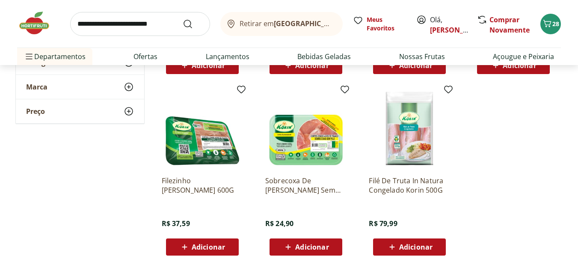
scroll to position [652, 0]
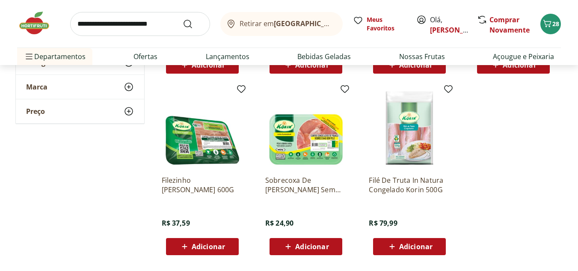
click at [209, 248] on span "Adicionar" at bounding box center [208, 246] width 33 height 7
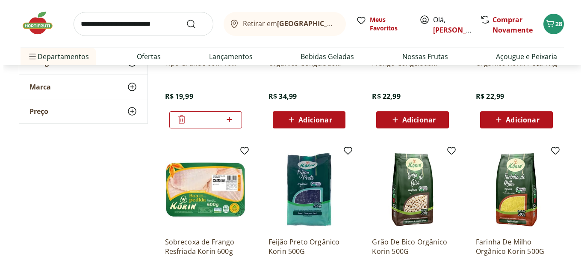
scroll to position [382, 0]
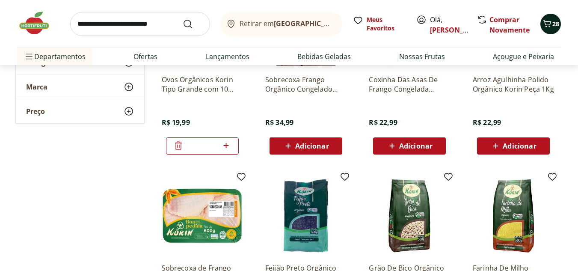
click at [553, 22] on span "28" at bounding box center [555, 24] width 7 height 8
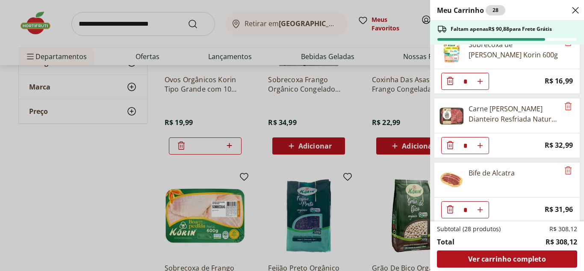
scroll to position [15, 0]
click at [559, 109] on div "Carne Moída Bovina Dianteiro Resfriada Natural da Terra 500g" at bounding box center [507, 115] width 146 height 35
click at [565, 107] on icon "Remove" at bounding box center [568, 106] width 10 height 10
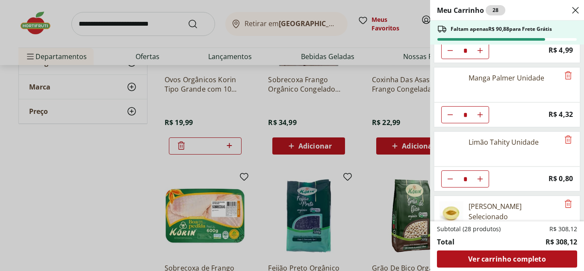
scroll to position [367, 0]
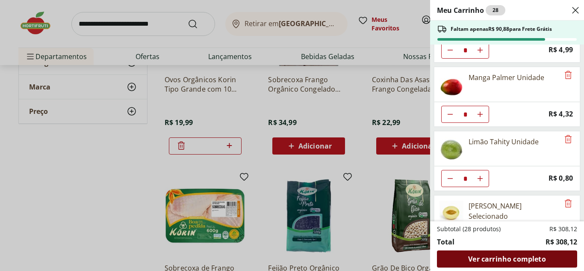
click at [515, 259] on span "Ver carrinho completo" at bounding box center [506, 258] width 77 height 7
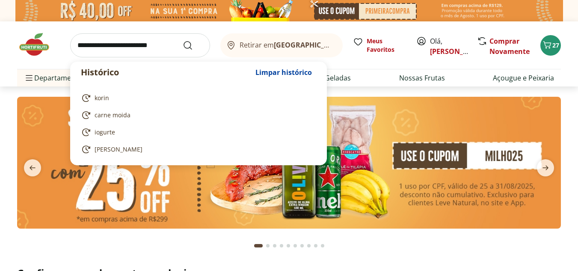
click at [148, 41] on input "search" at bounding box center [140, 45] width 140 height 24
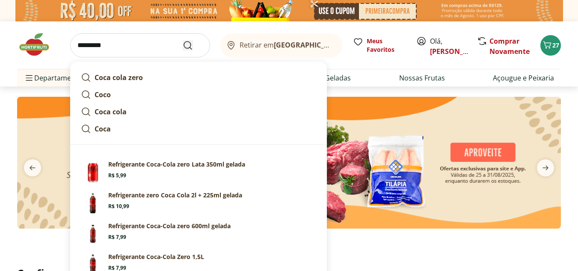
type input "*********"
click at [190, 49] on icon "Submit Search" at bounding box center [188, 45] width 10 height 10
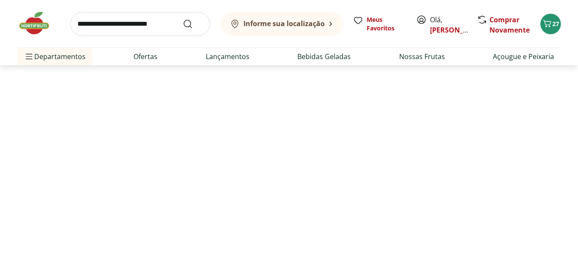
select select "**********"
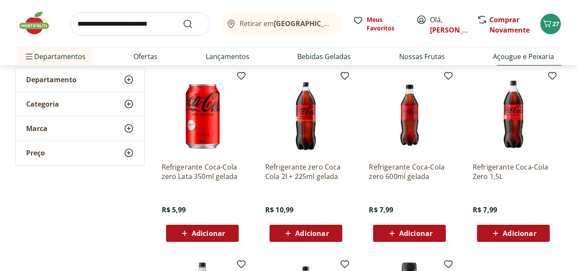
scroll to position [107, 0]
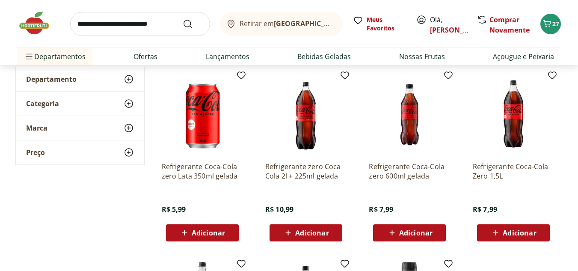
click at [397, 229] on icon at bounding box center [392, 233] width 11 height 10
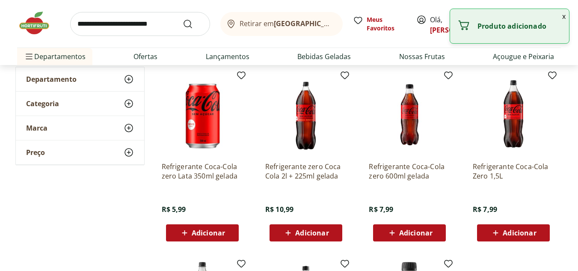
click at [403, 230] on span "Adicionar" at bounding box center [415, 232] width 33 height 7
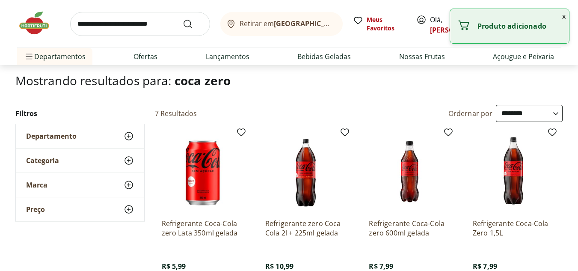
scroll to position [0, 0]
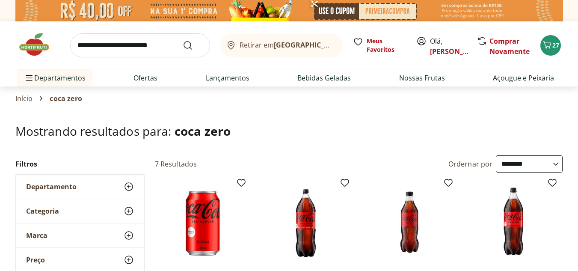
click at [151, 47] on input "search" at bounding box center [140, 45] width 140 height 24
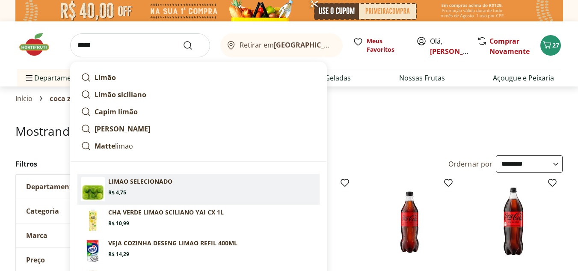
click at [152, 180] on p "LIMAO SELECIONADO" at bounding box center [140, 181] width 64 height 9
type input "**********"
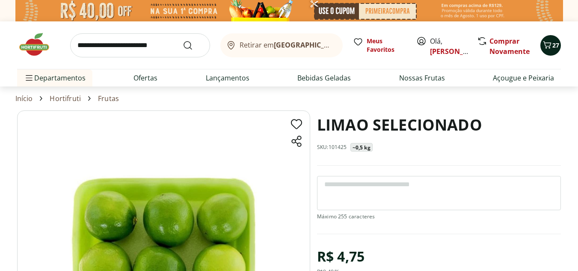
click at [548, 40] on icon "Carrinho" at bounding box center [547, 45] width 10 height 10
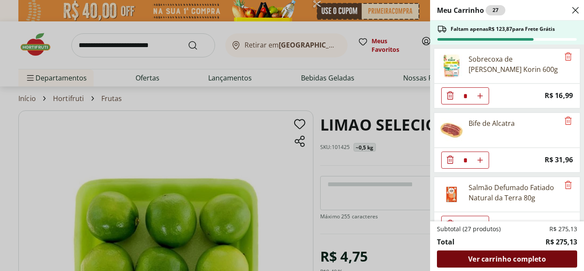
click at [522, 253] on div "Ver carrinho completo" at bounding box center [507, 258] width 140 height 17
